Goal: Transaction & Acquisition: Purchase product/service

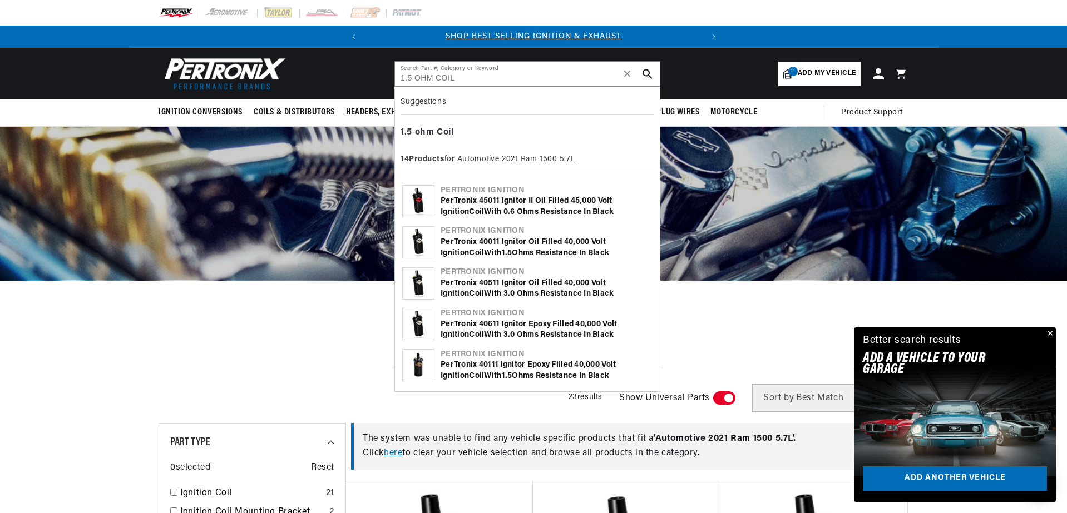
type input "1.5 OHM COIL"
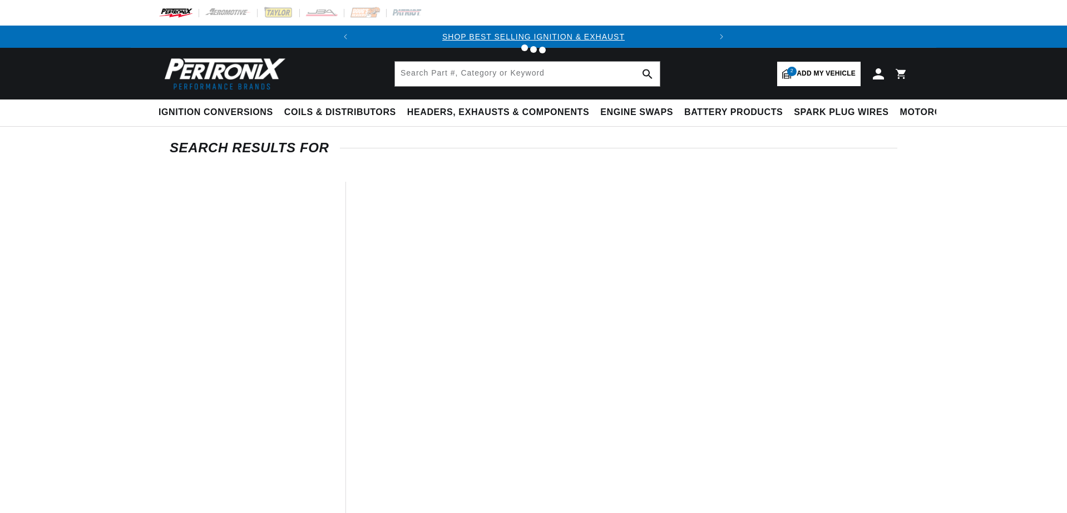
type input "1.5 OHM COIL"
